Goal: Information Seeking & Learning: Learn about a topic

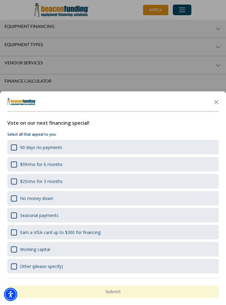
scroll to position [348, 0]
click at [220, 108] on icon "Close the survey" at bounding box center [216, 102] width 12 height 12
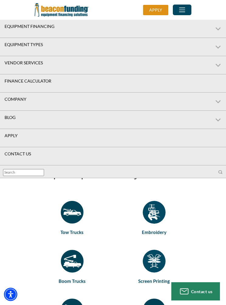
scroll to position [541, 0]
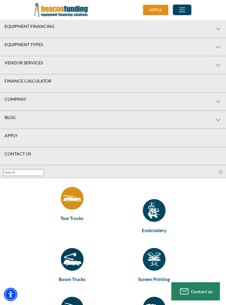
click at [76, 210] on img at bounding box center [72, 198] width 23 height 23
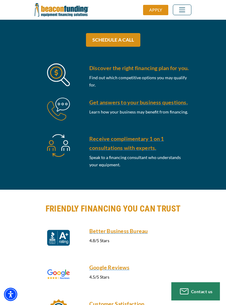
scroll to position [415, 0]
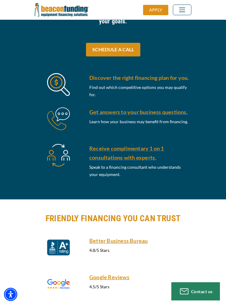
click at [187, 10] on span "Toggle navigation" at bounding box center [182, 10] width 11 height 8
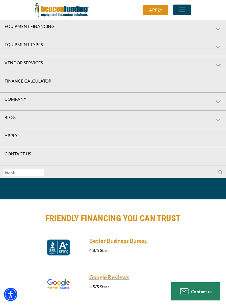
click at [219, 47] on label "Equipment Types" at bounding box center [113, 47] width 226 height 18
click at [4, 42] on input "Equipment Types" at bounding box center [2, 40] width 4 height 4
checkbox input "true"
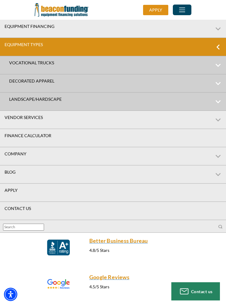
click at [219, 29] on label "Equipment Financing" at bounding box center [113, 29] width 226 height 18
click at [4, 24] on input "Equipment Financing" at bounding box center [2, 22] width 4 height 4
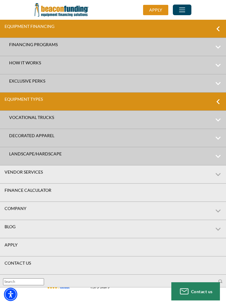
click at [219, 28] on label "Equipment Financing" at bounding box center [113, 29] width 226 height 18
click at [4, 24] on input "Equipment Financing" at bounding box center [2, 22] width 4 height 4
checkbox input "false"
